Goal: Task Accomplishment & Management: Complete application form

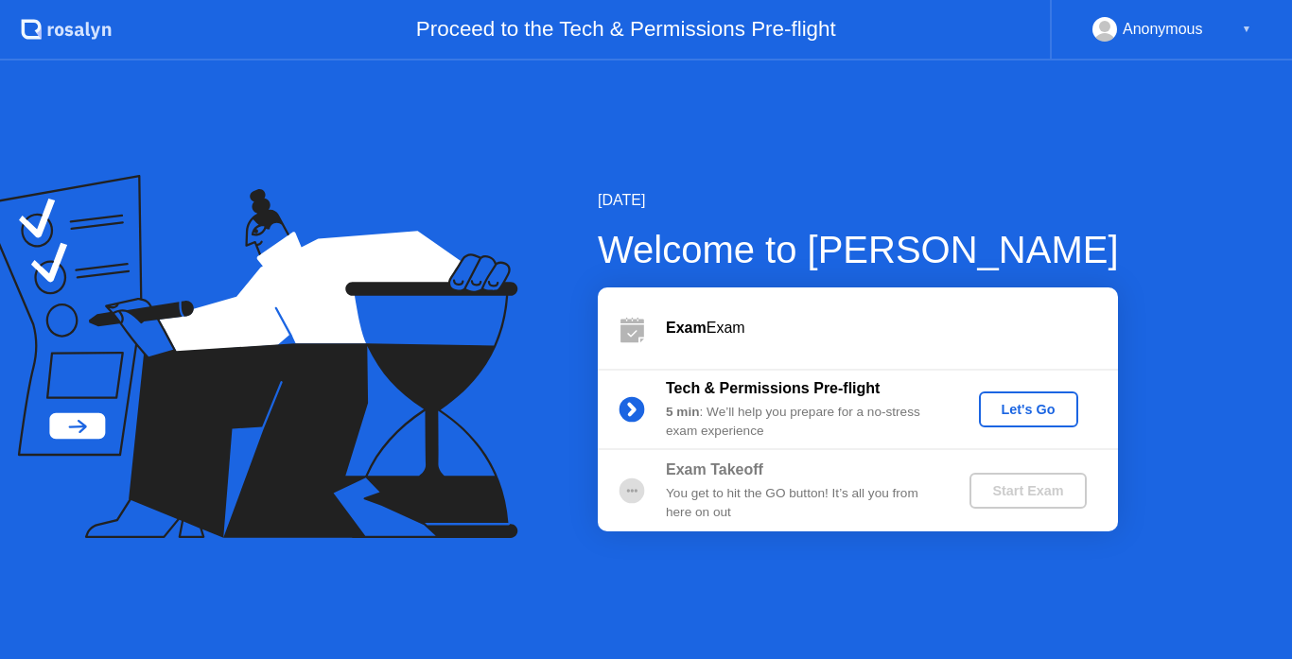
click at [1020, 416] on div "Let's Go" at bounding box center [1029, 409] width 84 height 15
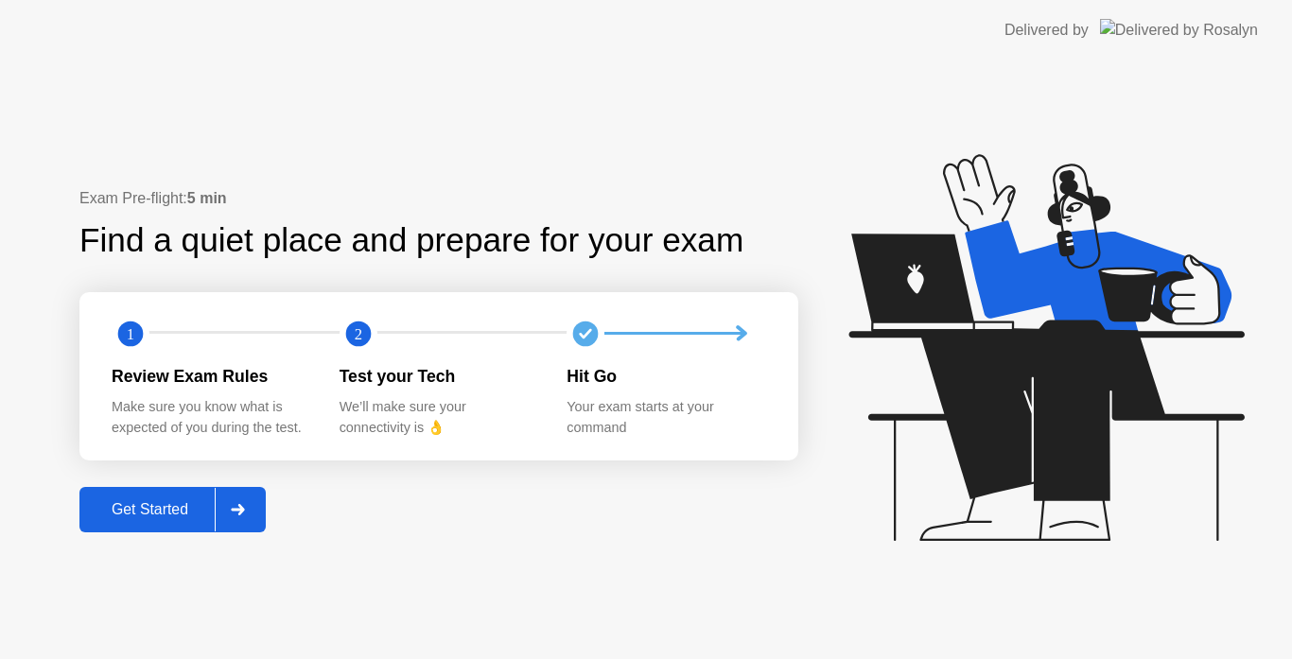
click at [186, 507] on div "Get Started" at bounding box center [150, 509] width 130 height 17
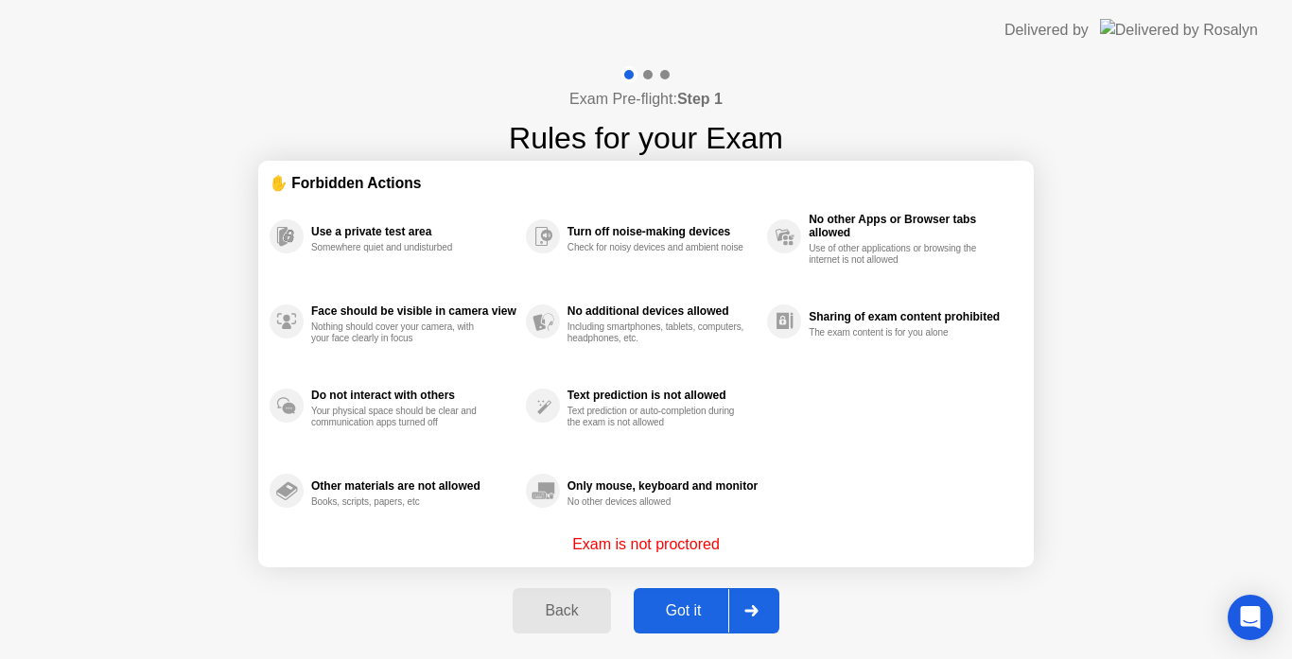
click at [717, 611] on div "Got it" at bounding box center [684, 611] width 89 height 17
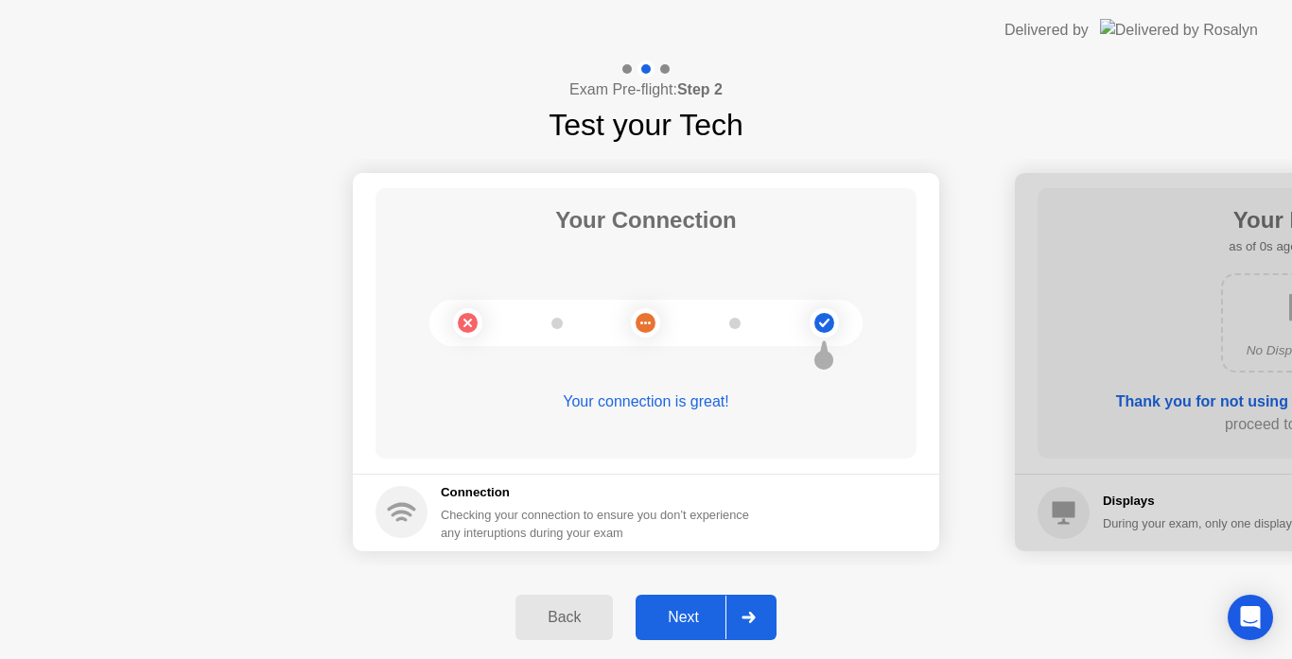
click at [708, 609] on div "Next" at bounding box center [683, 617] width 84 height 17
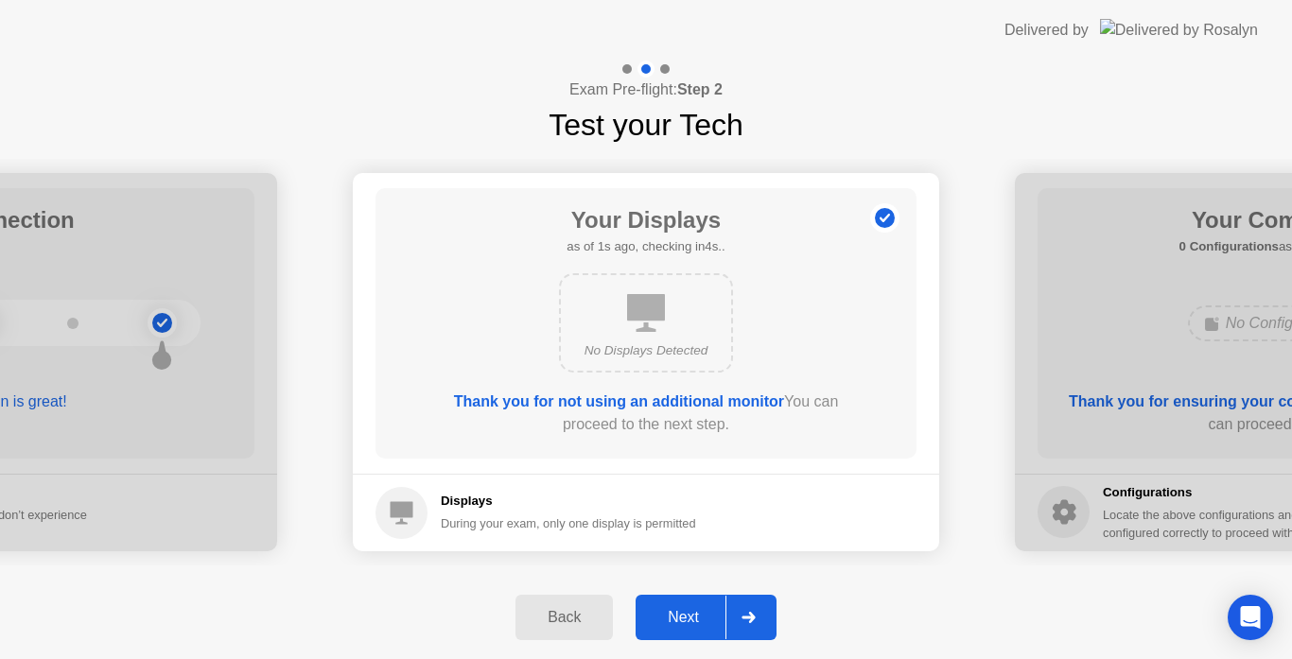
click at [708, 609] on div "Next" at bounding box center [683, 617] width 84 height 17
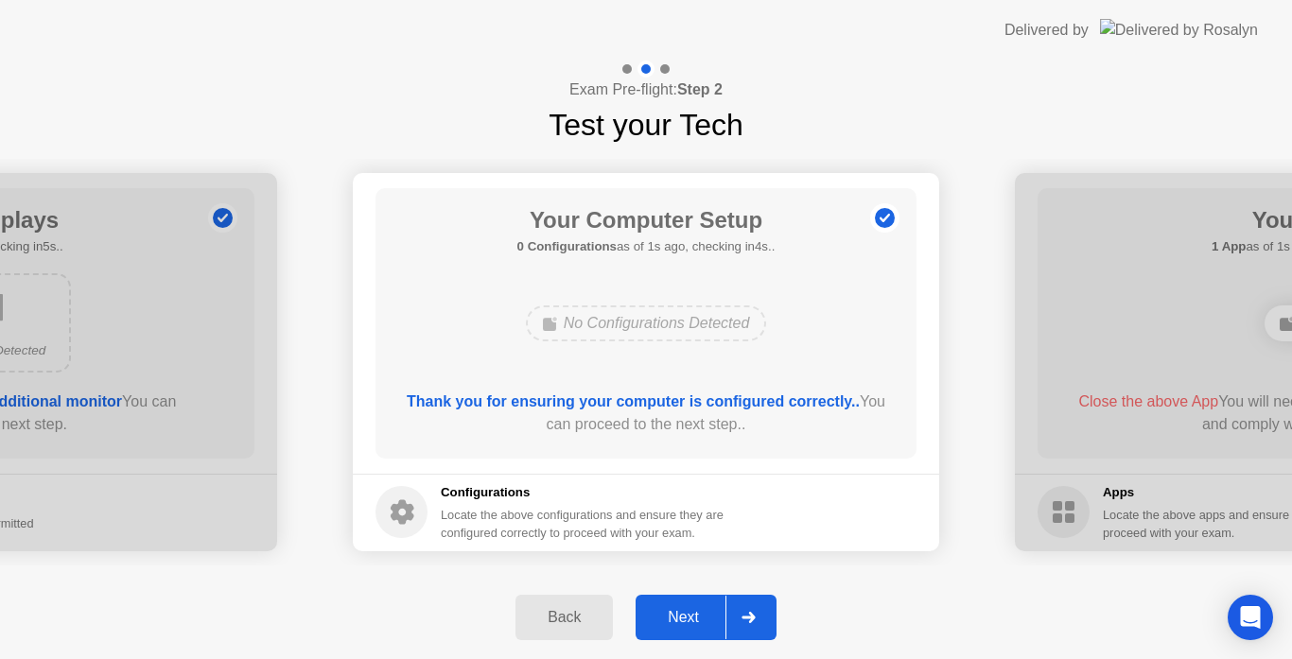
click at [708, 609] on div "Next" at bounding box center [683, 617] width 84 height 17
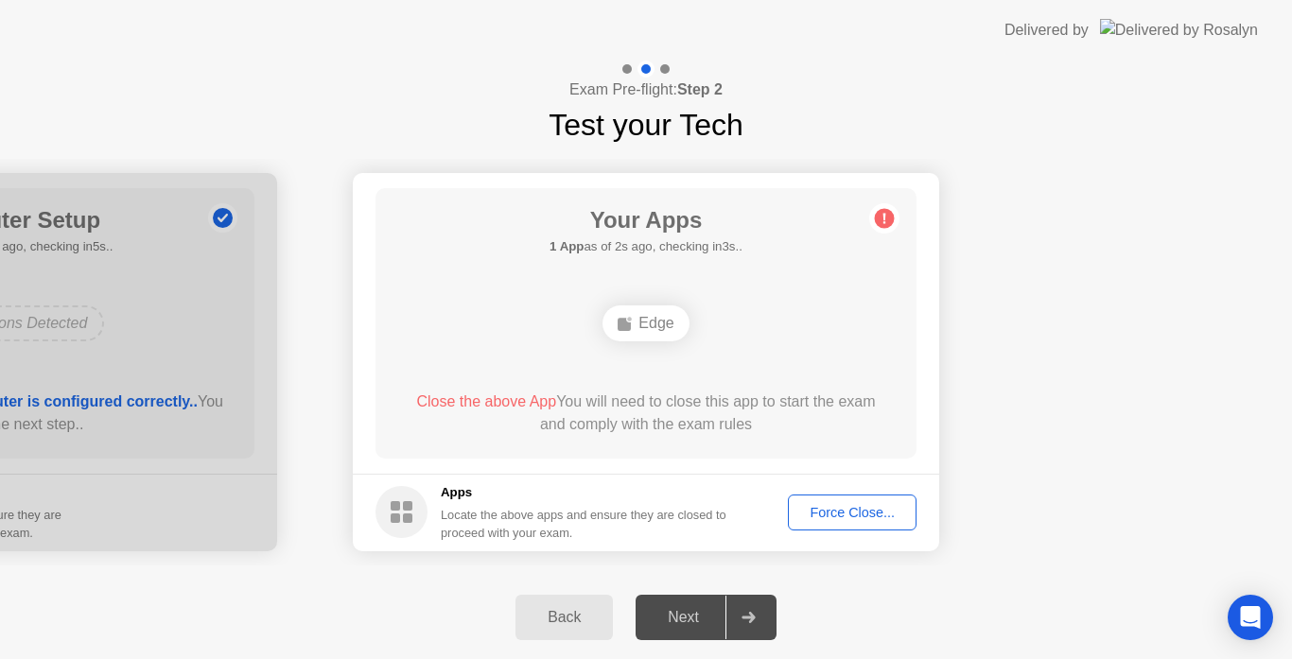
click at [823, 511] on div "Force Close..." at bounding box center [852, 512] width 115 height 15
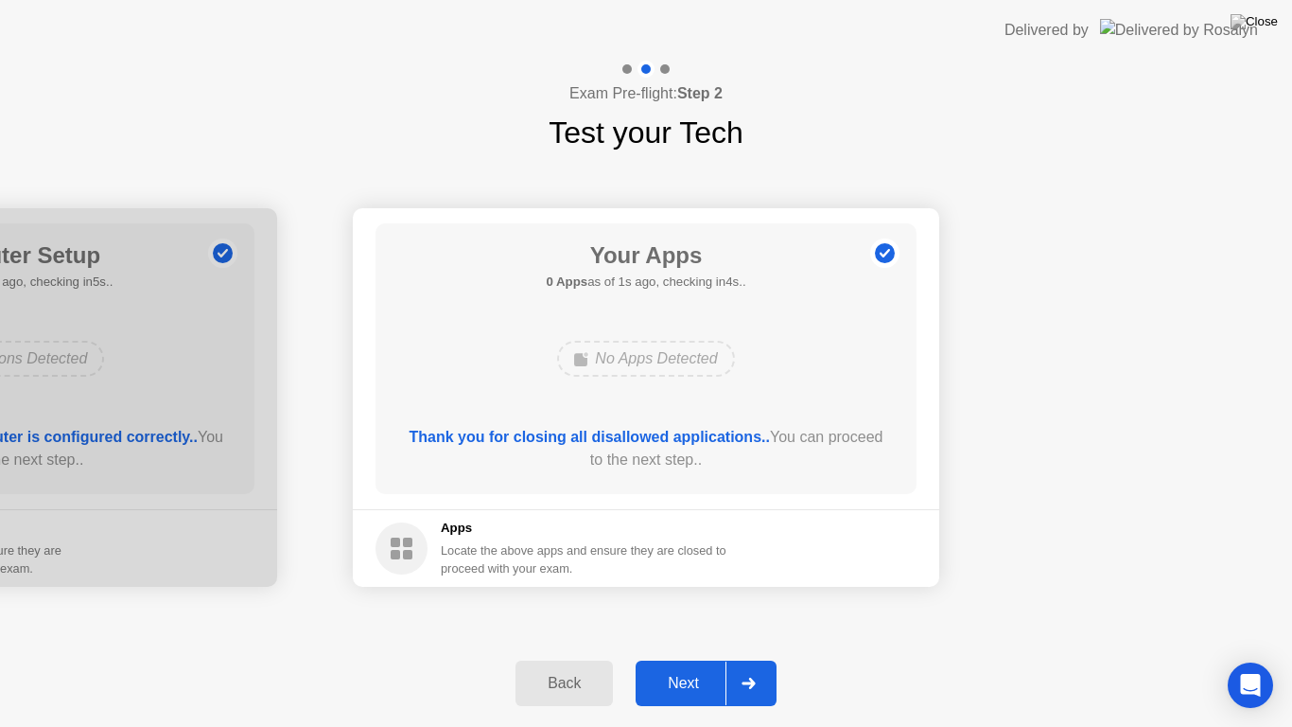
click at [680, 658] on div "Next" at bounding box center [683, 683] width 84 height 17
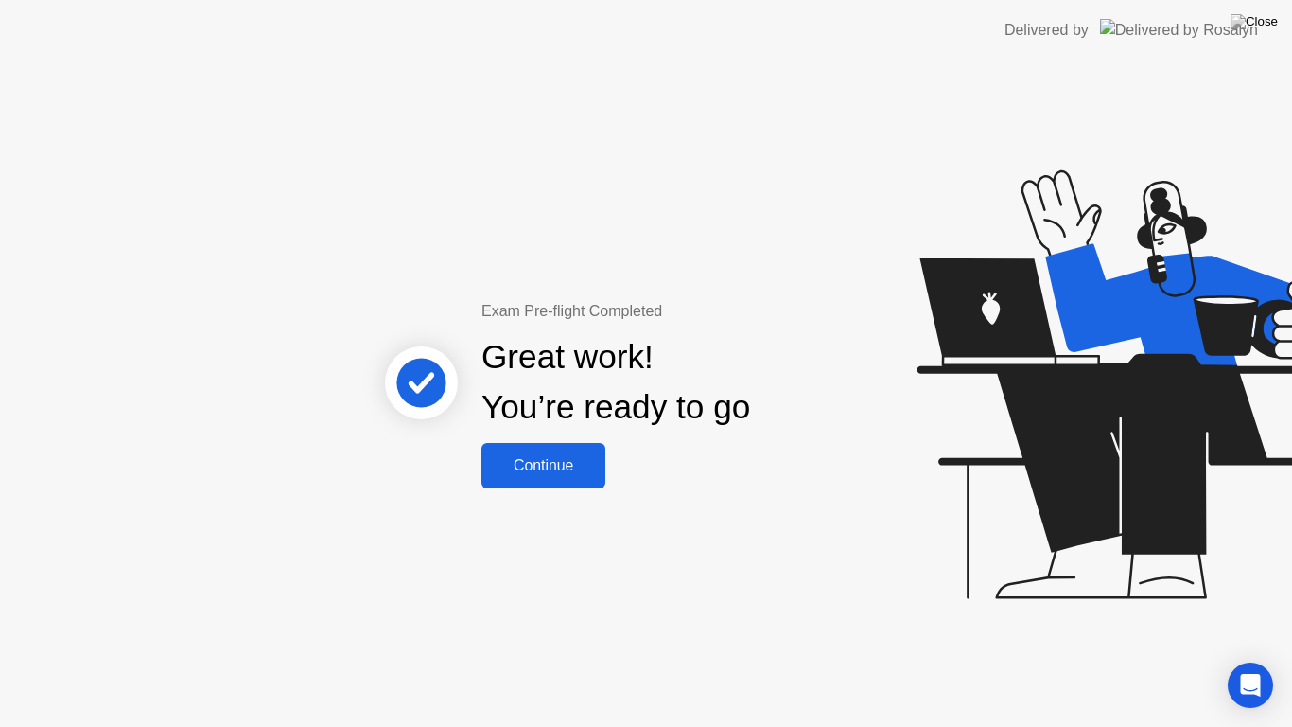
click at [576, 460] on div "Continue" at bounding box center [543, 465] width 113 height 17
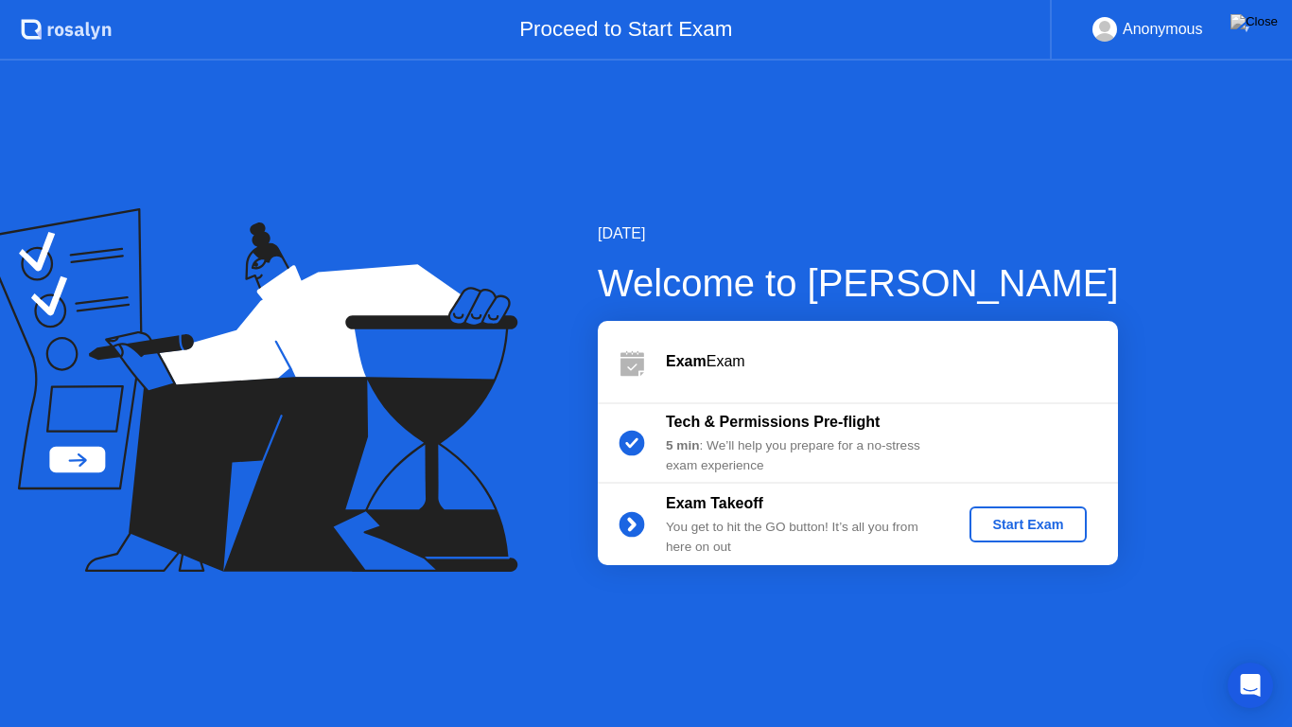
click at [1062, 525] on div "Start Exam" at bounding box center [1027, 524] width 101 height 15
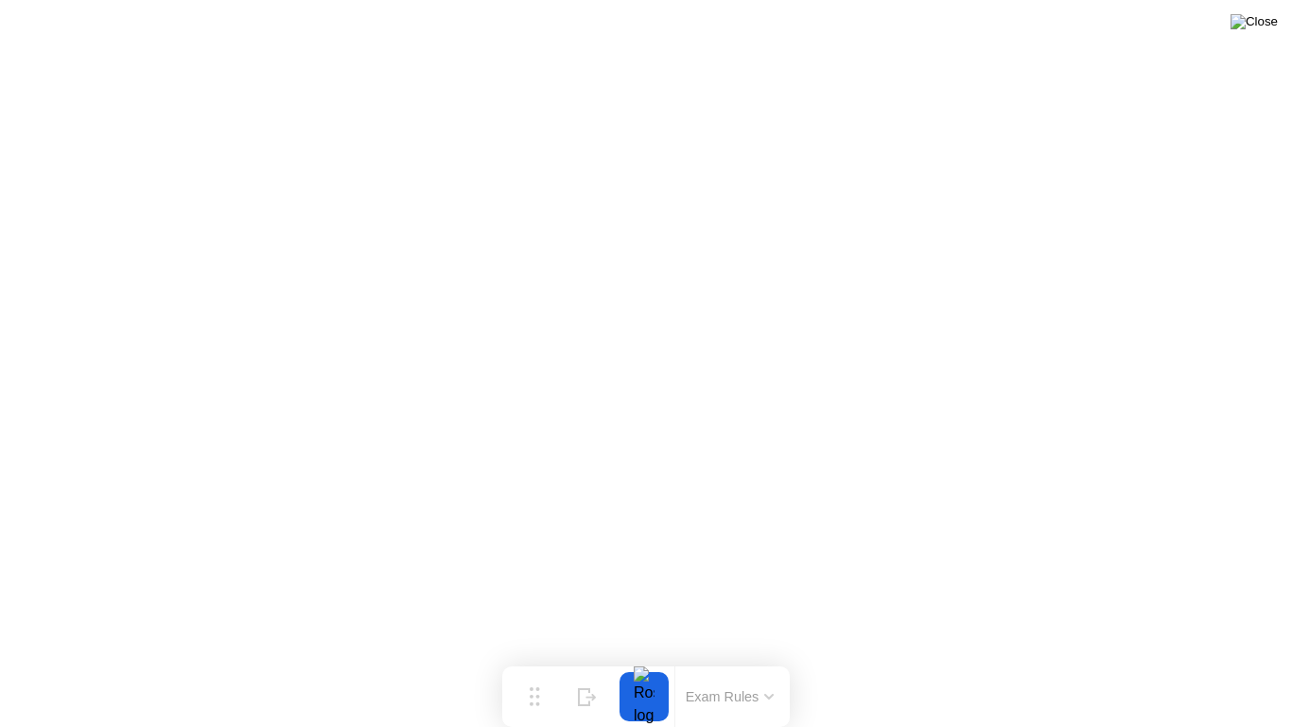
click at [1265, 24] on img at bounding box center [1254, 21] width 47 height 15
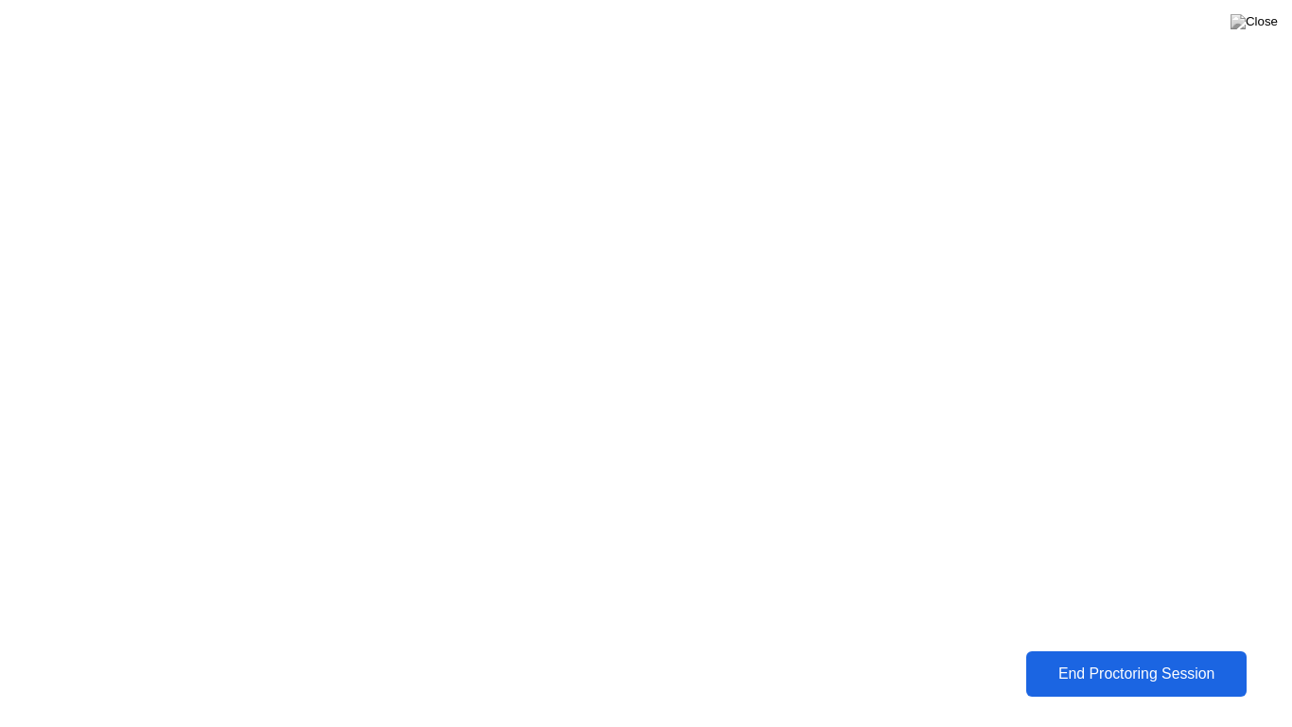
click at [1113, 658] on div "End Proctoring Session" at bounding box center [1136, 673] width 209 height 17
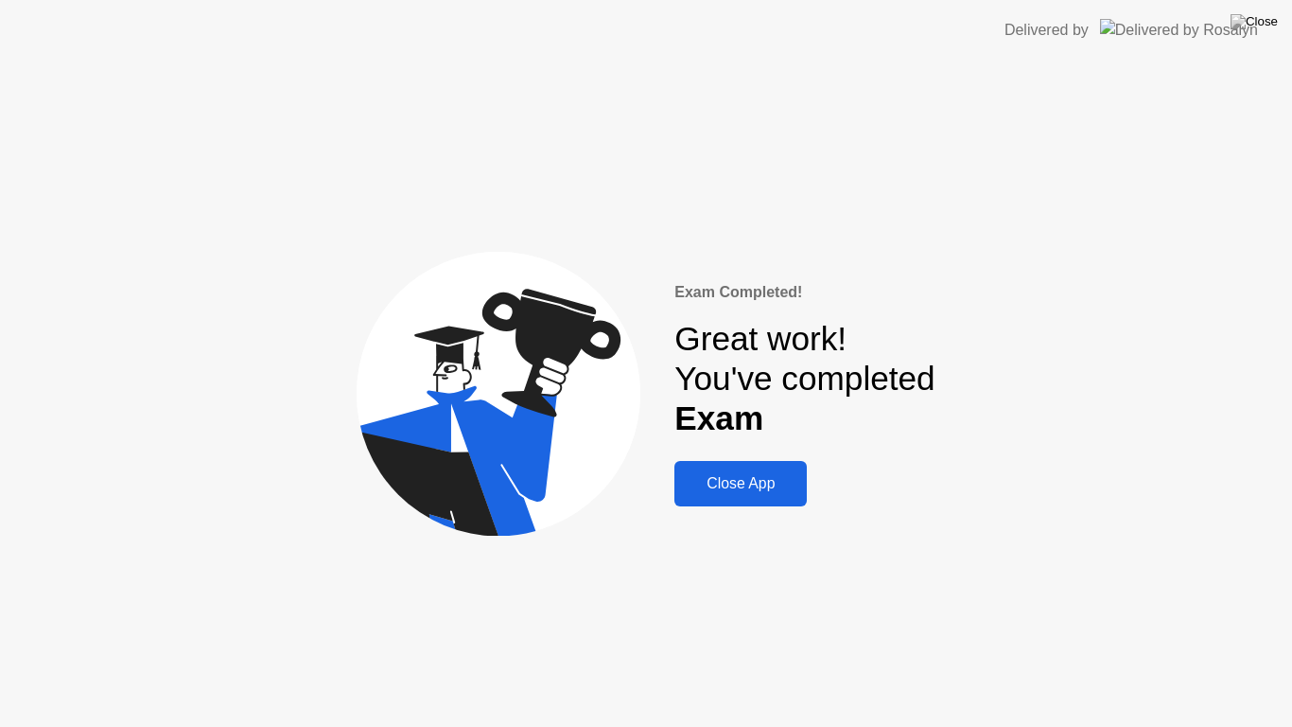
click at [763, 485] on div "Close App" at bounding box center [740, 483] width 121 height 17
